Goal: Information Seeking & Learning: Learn about a topic

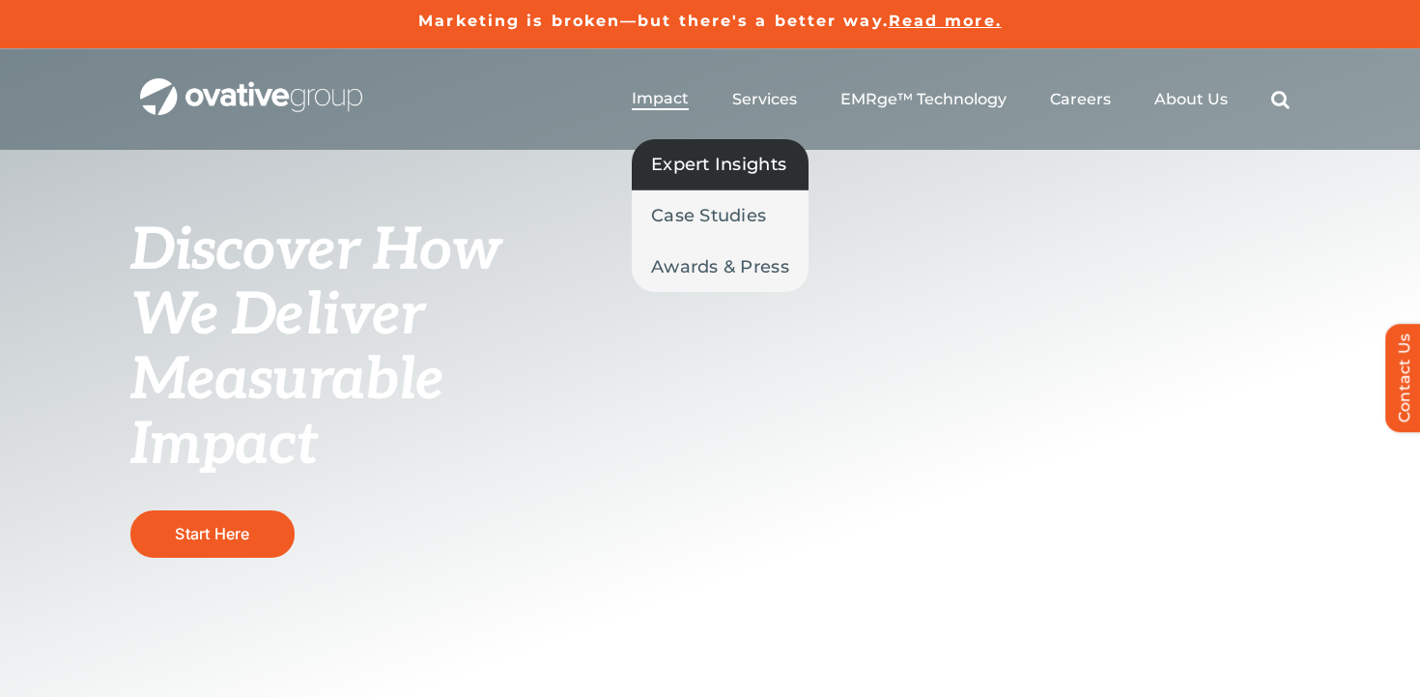
click at [683, 157] on span "Expert Insights" at bounding box center [718, 164] width 135 height 27
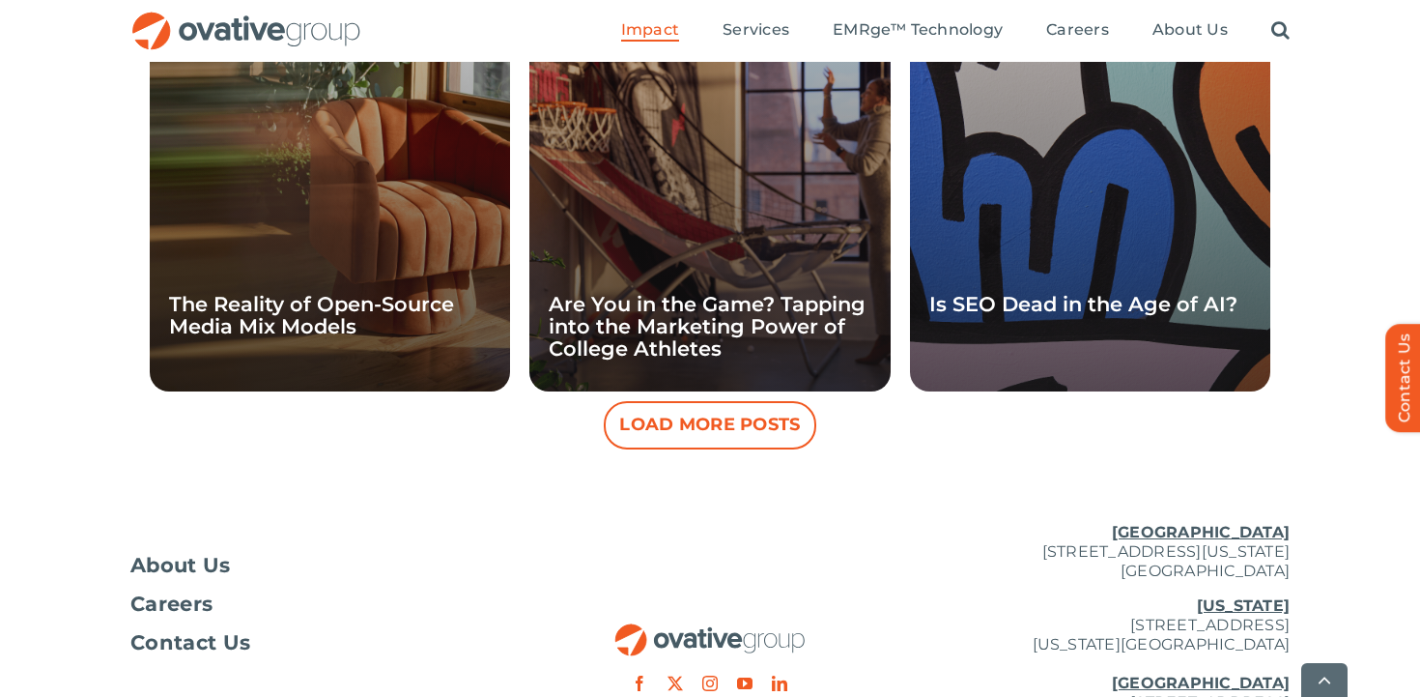
scroll to position [1937, 0]
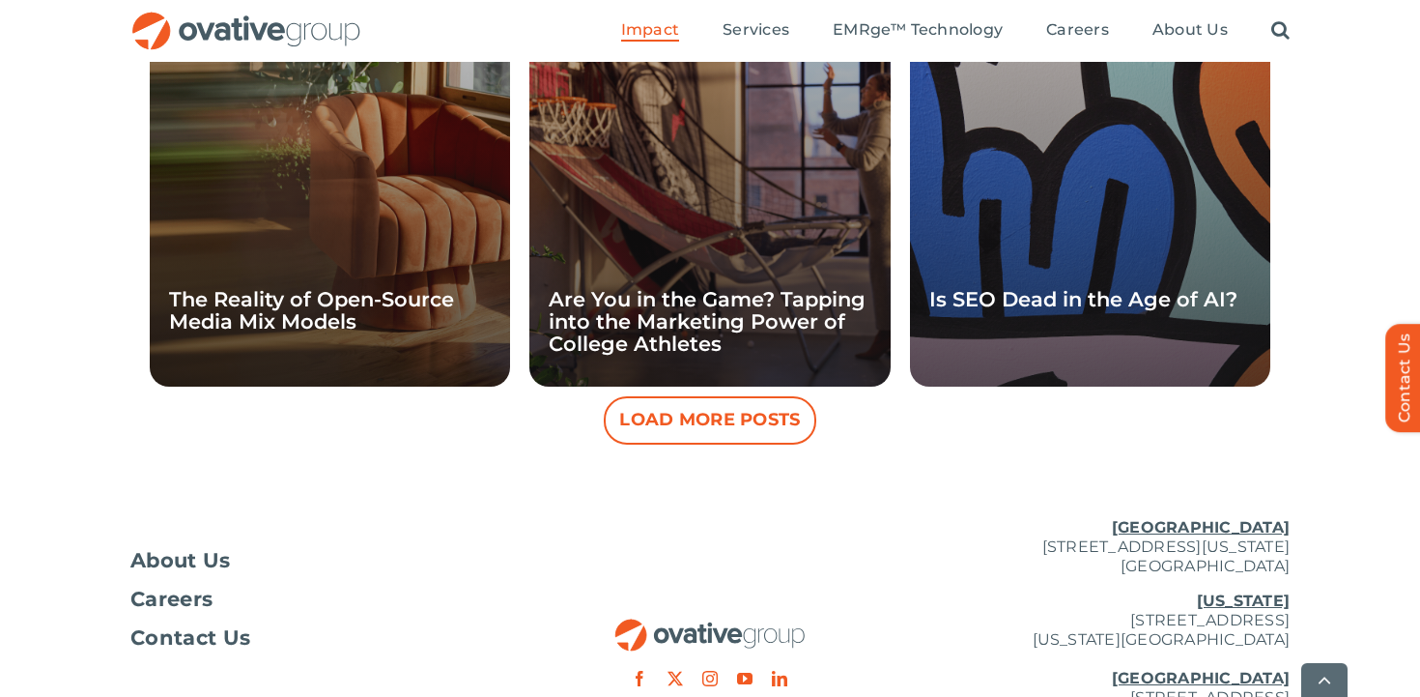
click at [685, 419] on button "Load More Posts" at bounding box center [710, 420] width 213 height 48
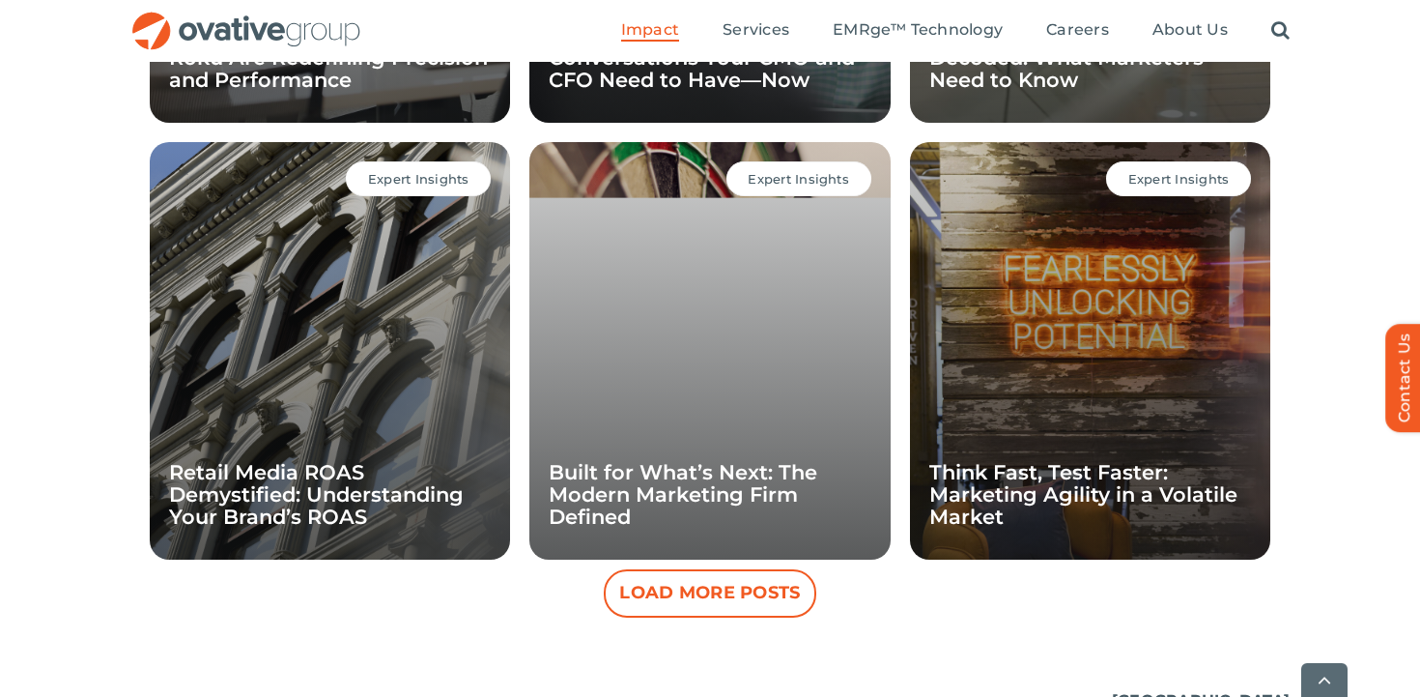
scroll to position [2670, 0]
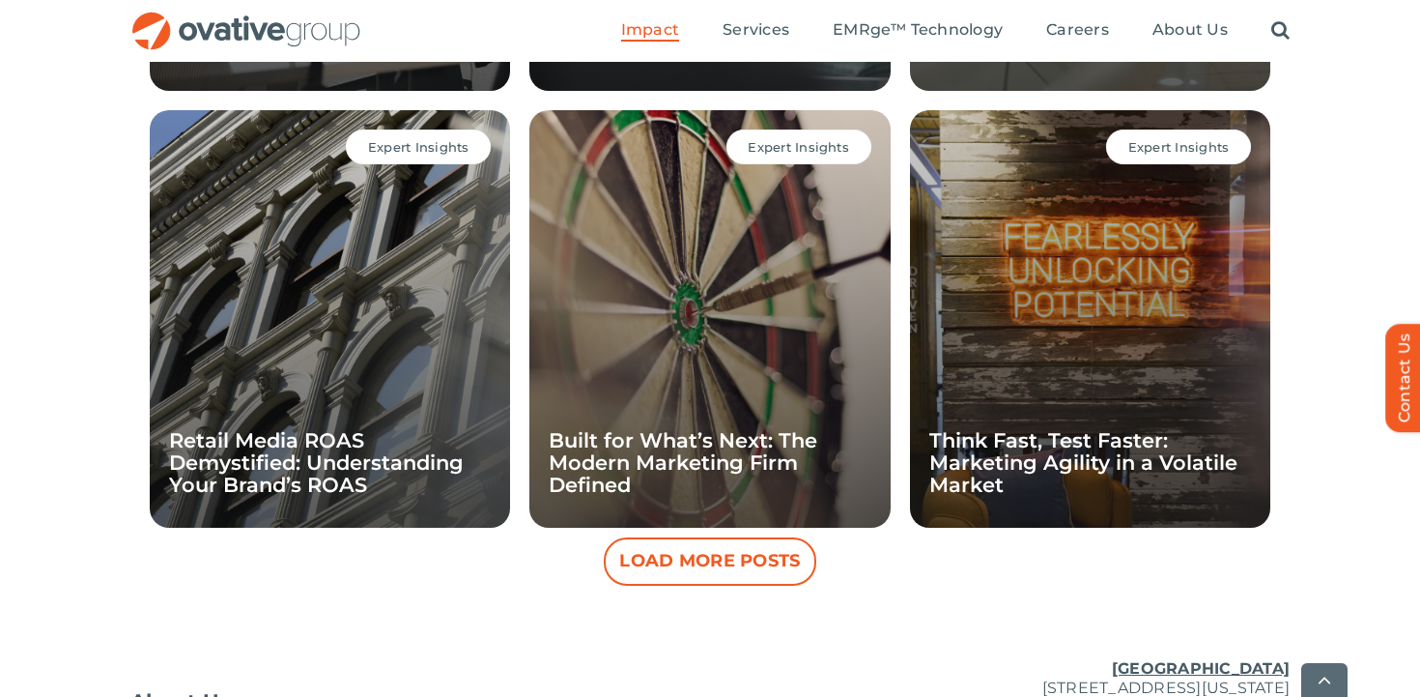
click at [678, 570] on button "Load More Posts" at bounding box center [710, 561] width 213 height 48
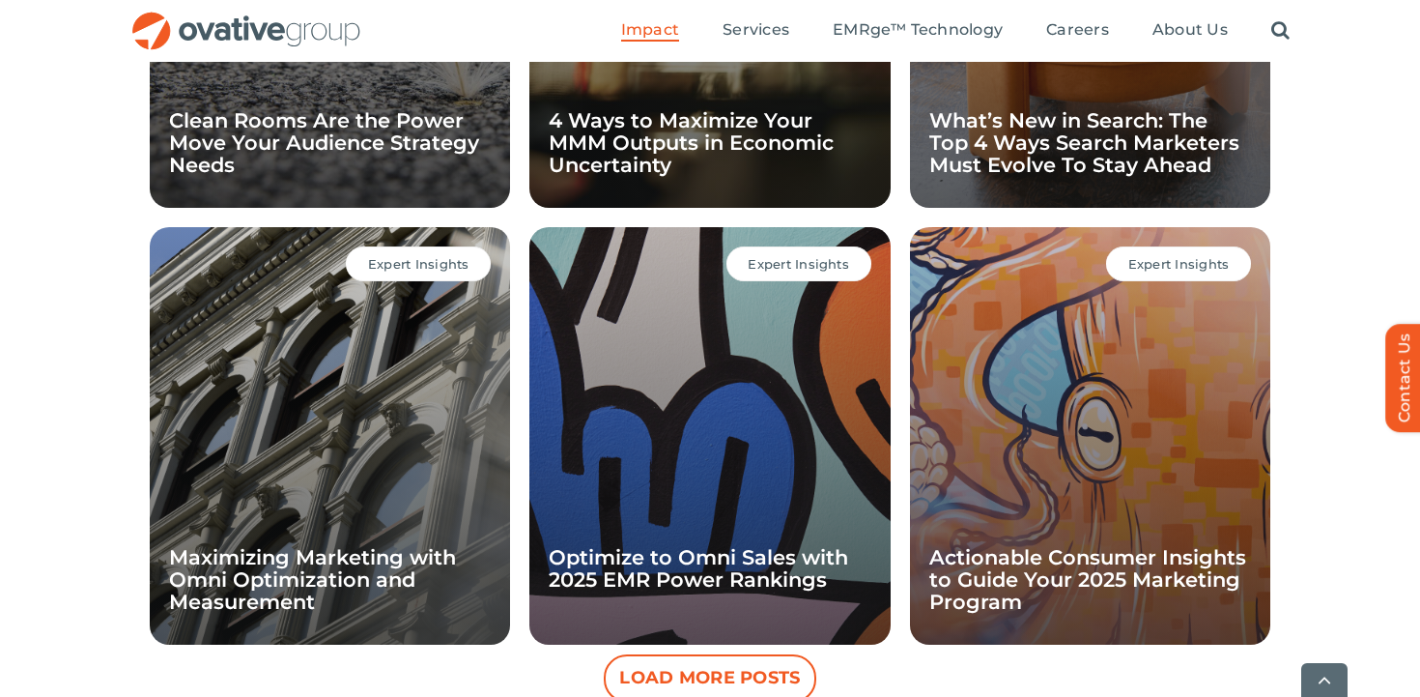
scroll to position [3428, 0]
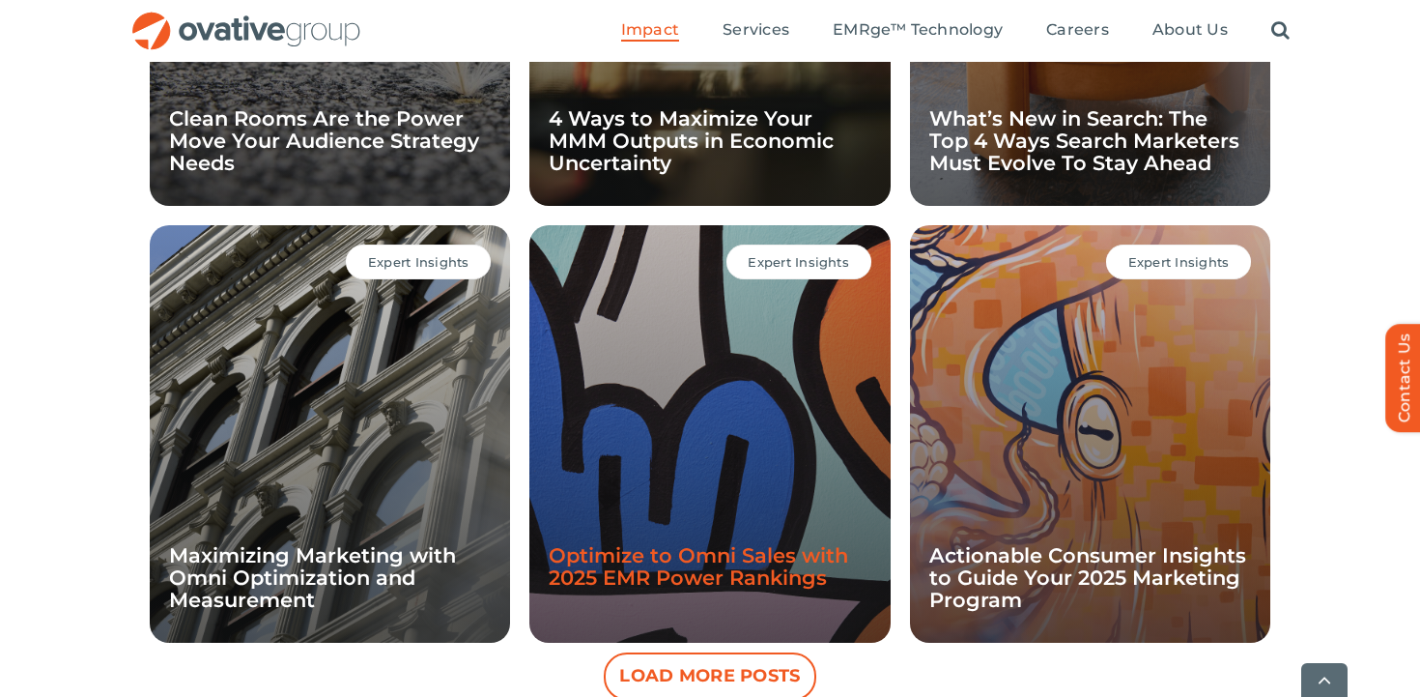
click at [667, 546] on link "Optimize to Omni Sales with 2025 EMR Power Rankings" at bounding box center [699, 566] width 300 height 46
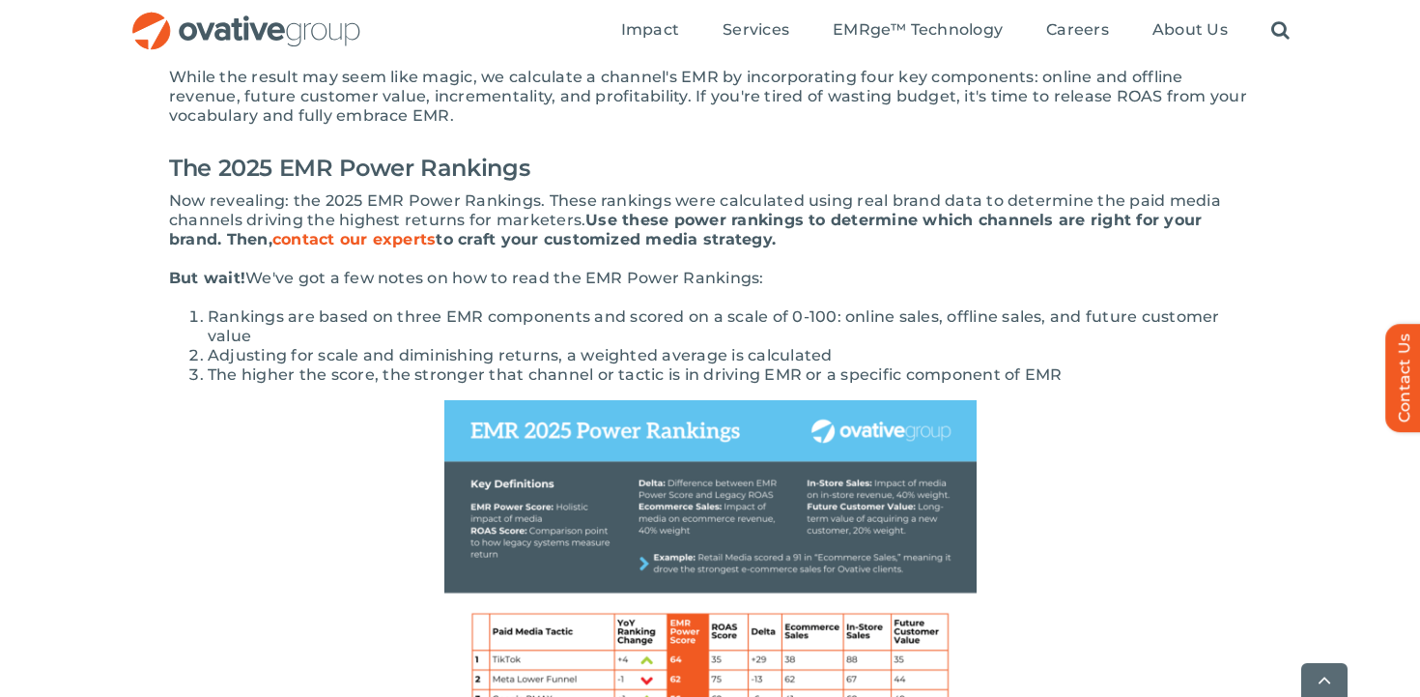
scroll to position [704, 0]
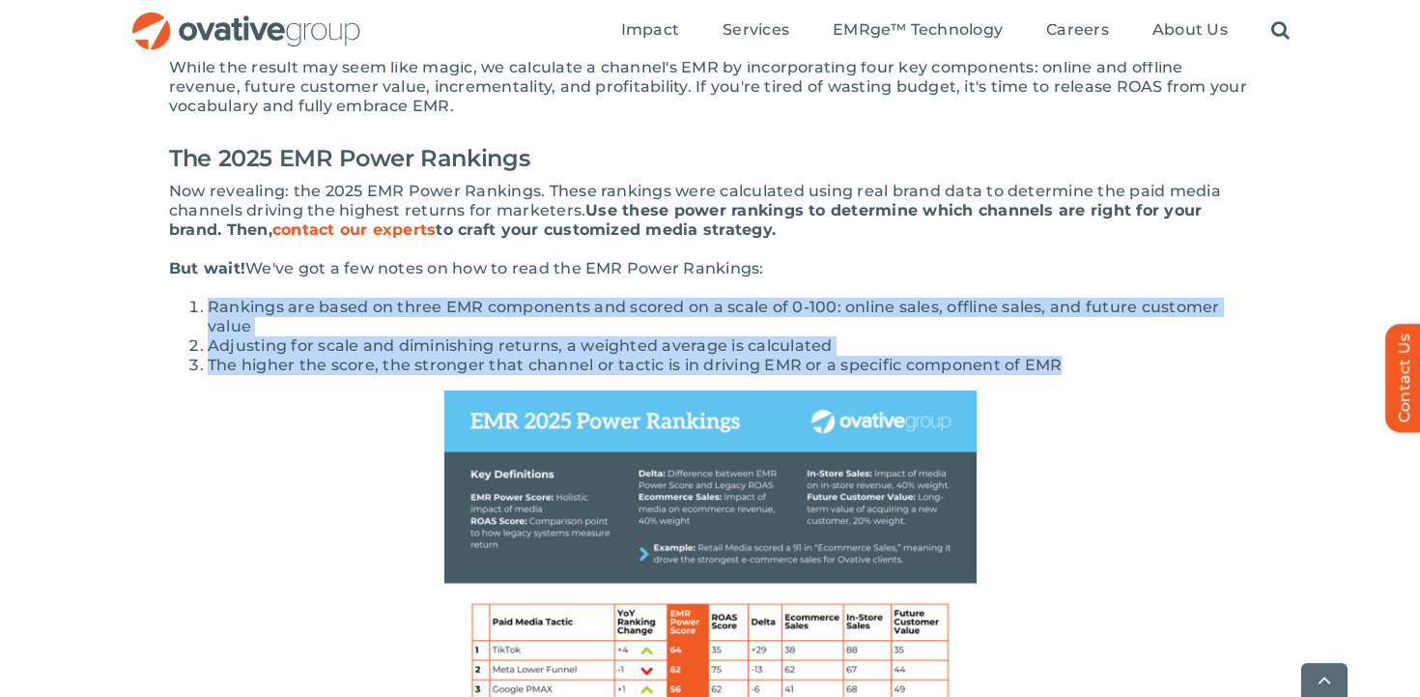
drag, startPoint x: 1077, startPoint y: 361, endPoint x: 186, endPoint y: 294, distance: 893.4
copy ol "Rankings are based on three EMR components and scored on a scale of 0-100: onli…"
click at [652, 363] on li "The higher the score, the stronger that channel or tactic is in driving EMR or …" at bounding box center [730, 365] width 1044 height 19
